Goal: Go to known website: Access a specific website the user already knows

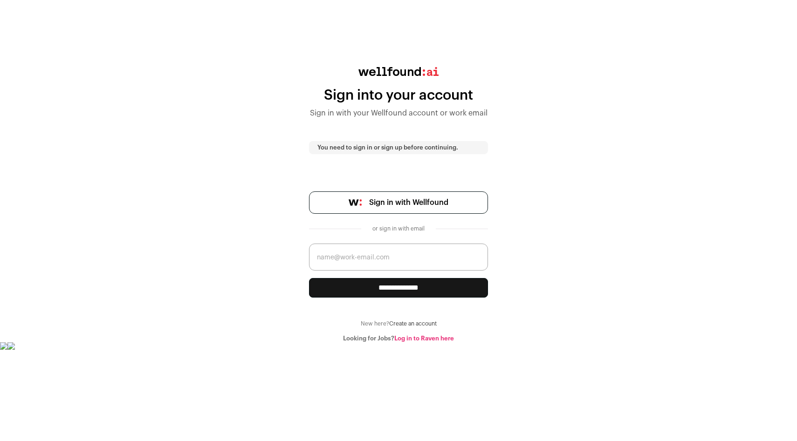
click at [402, 208] on link "Sign in with Wellfound" at bounding box center [398, 203] width 179 height 22
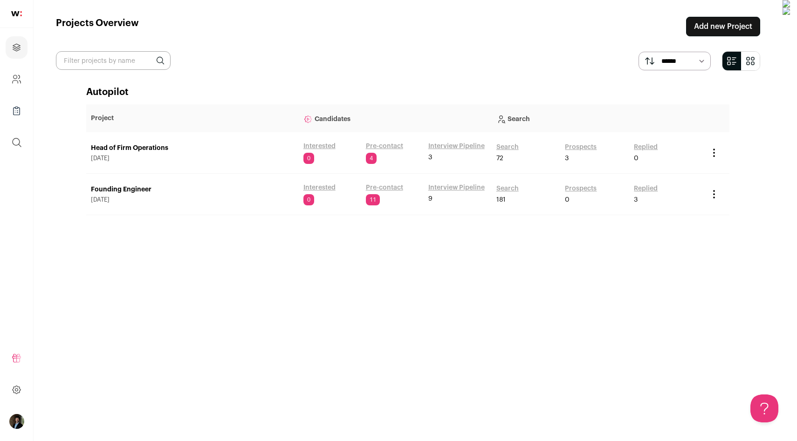
click at [18, 15] on img at bounding box center [16, 13] width 11 height 5
